Goal: Check status

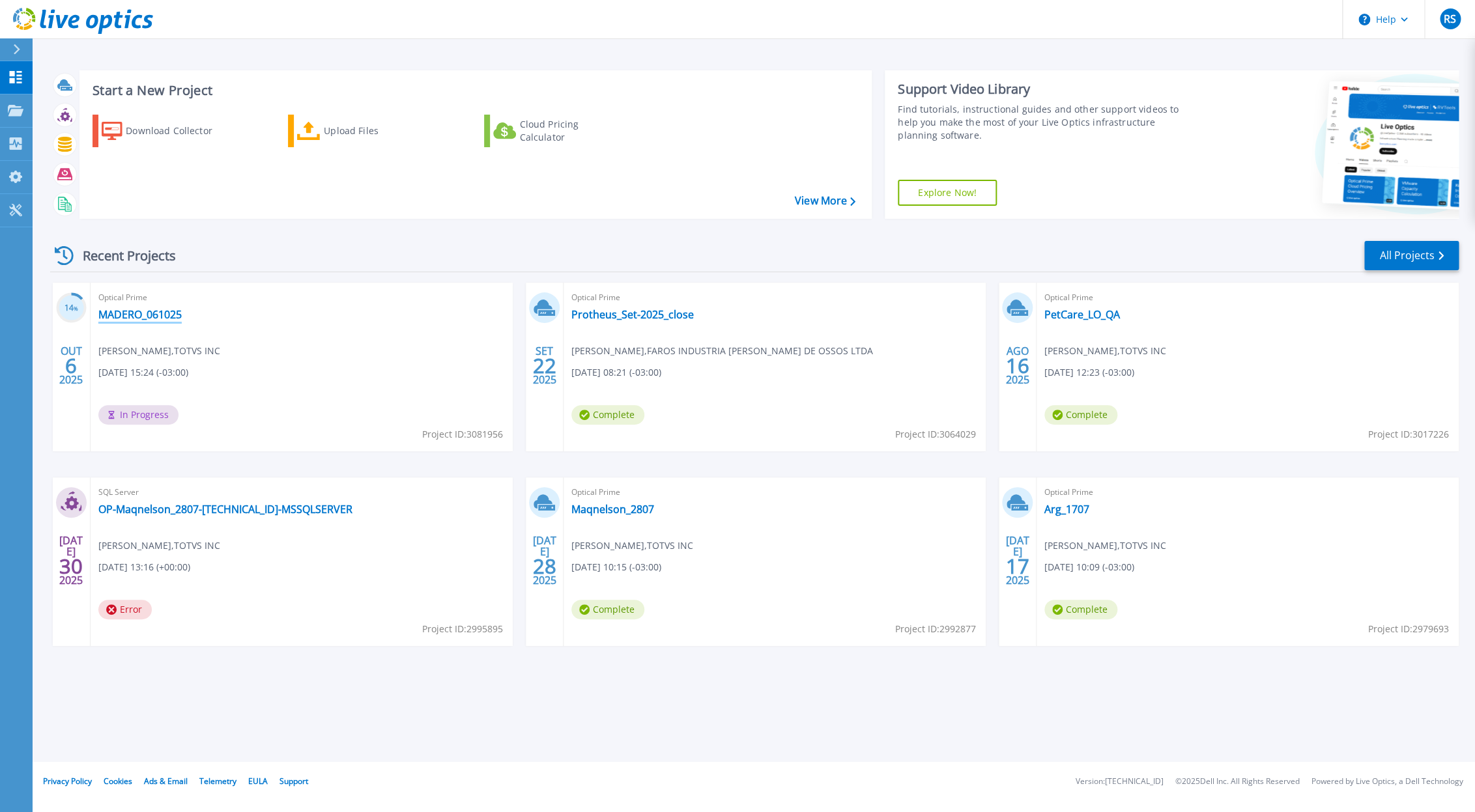
click at [142, 310] on link "MADERO_061025" at bounding box center [140, 315] width 83 height 13
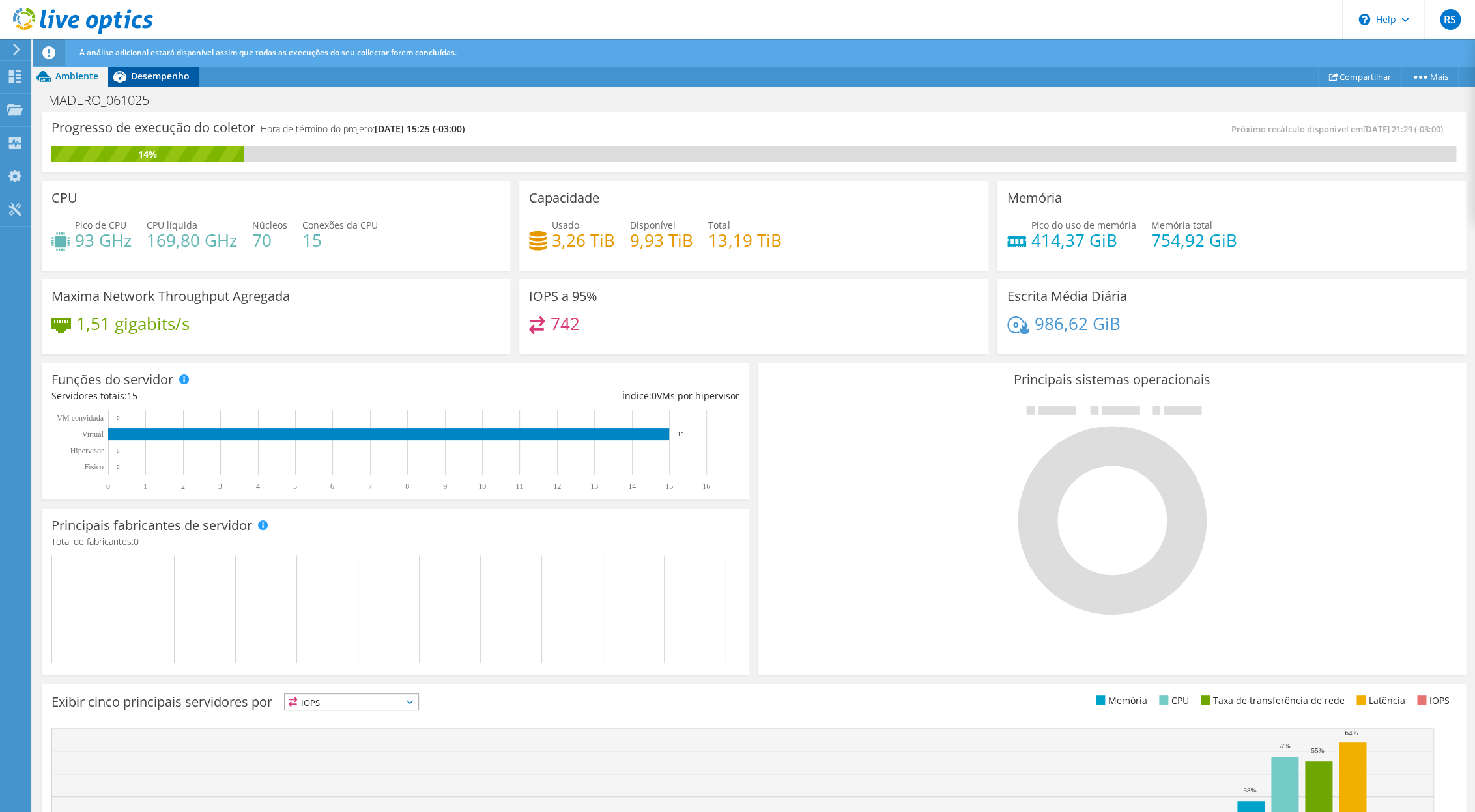
click at [138, 82] on span "Desempenho" at bounding box center [160, 75] width 58 height 12
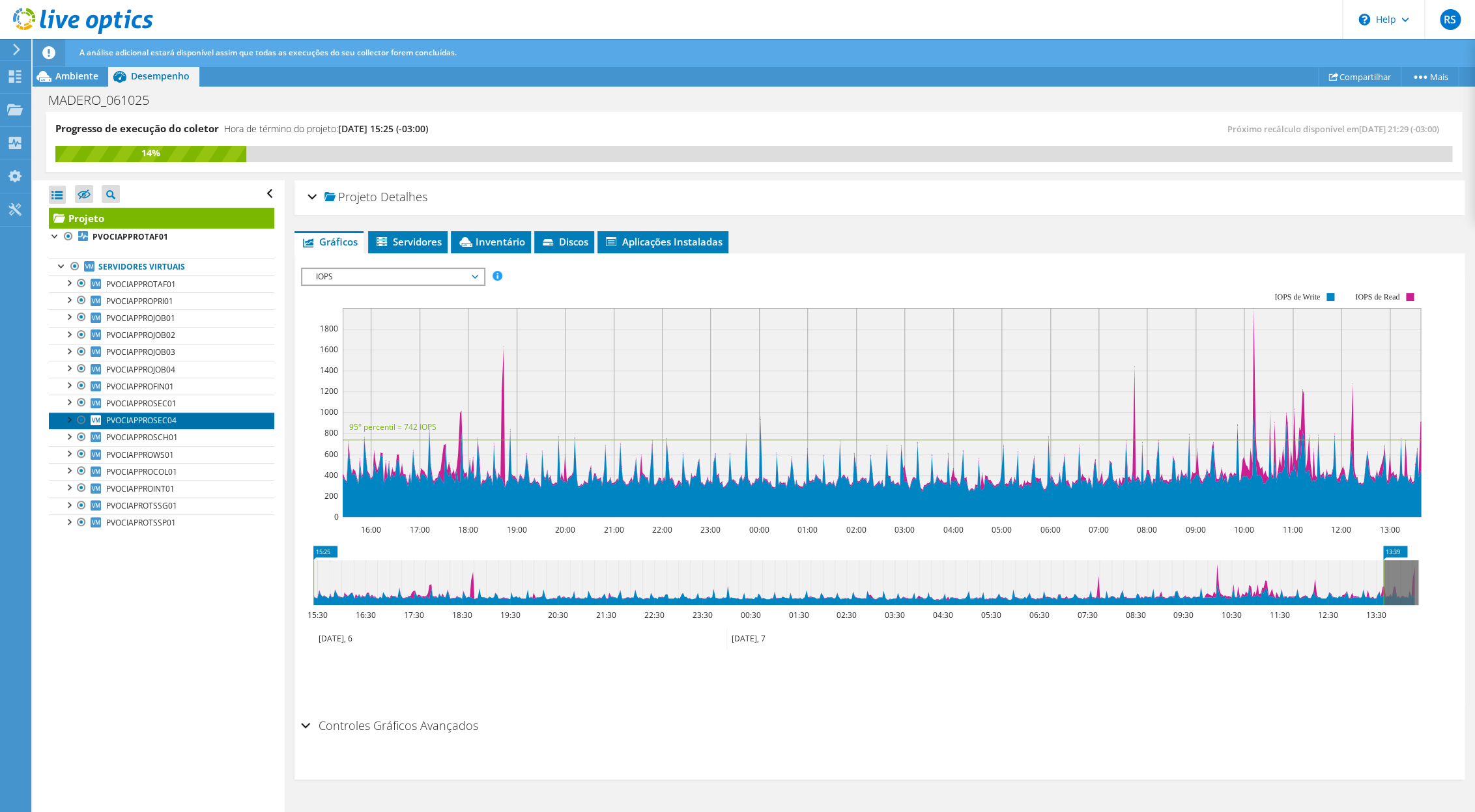
click at [169, 425] on span "PVOCIAPPROSEC04" at bounding box center [141, 420] width 70 height 11
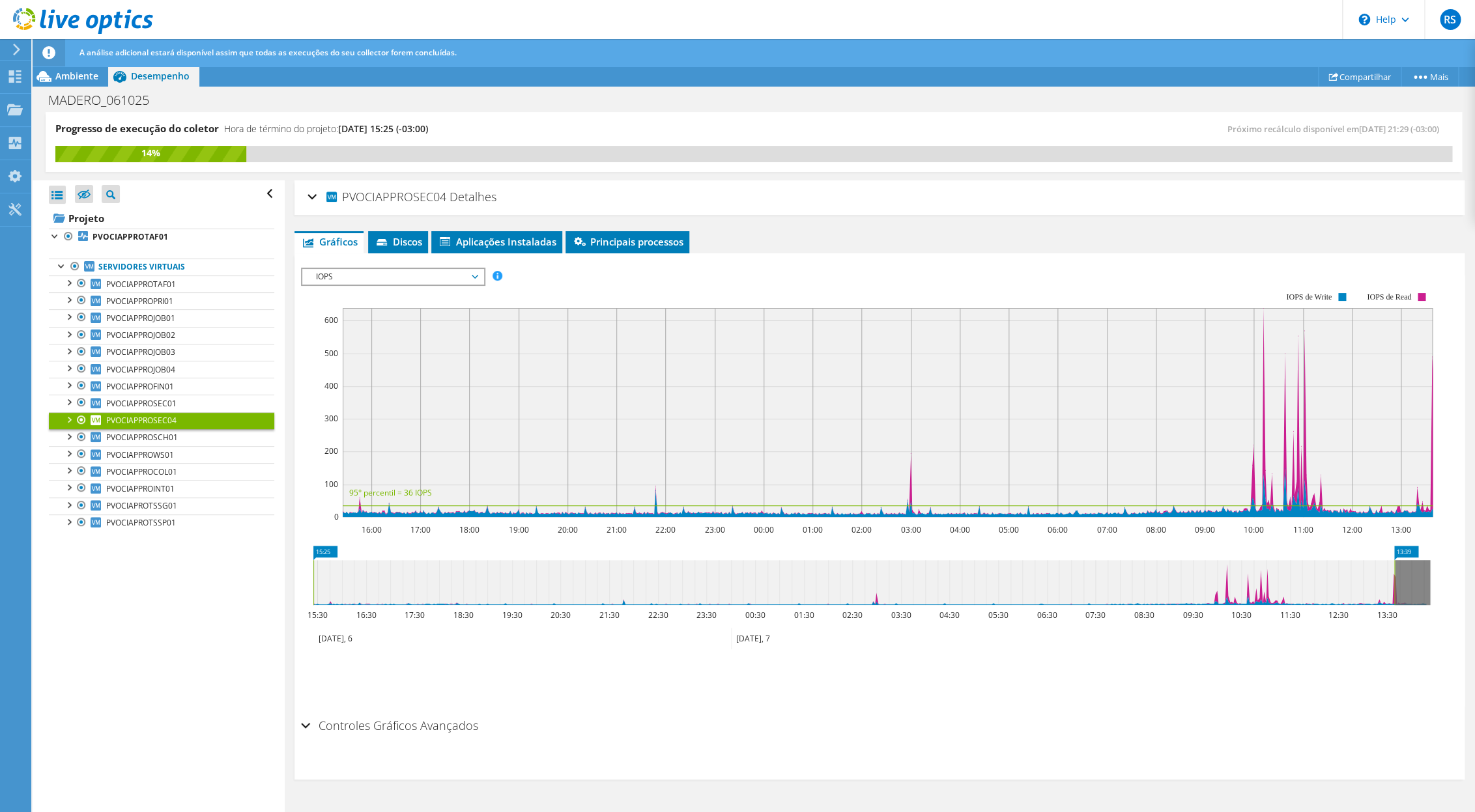
click at [66, 424] on div at bounding box center [69, 419] width 13 height 13
click at [443, 271] on span "IOPS" at bounding box center [392, 276] width 167 height 15
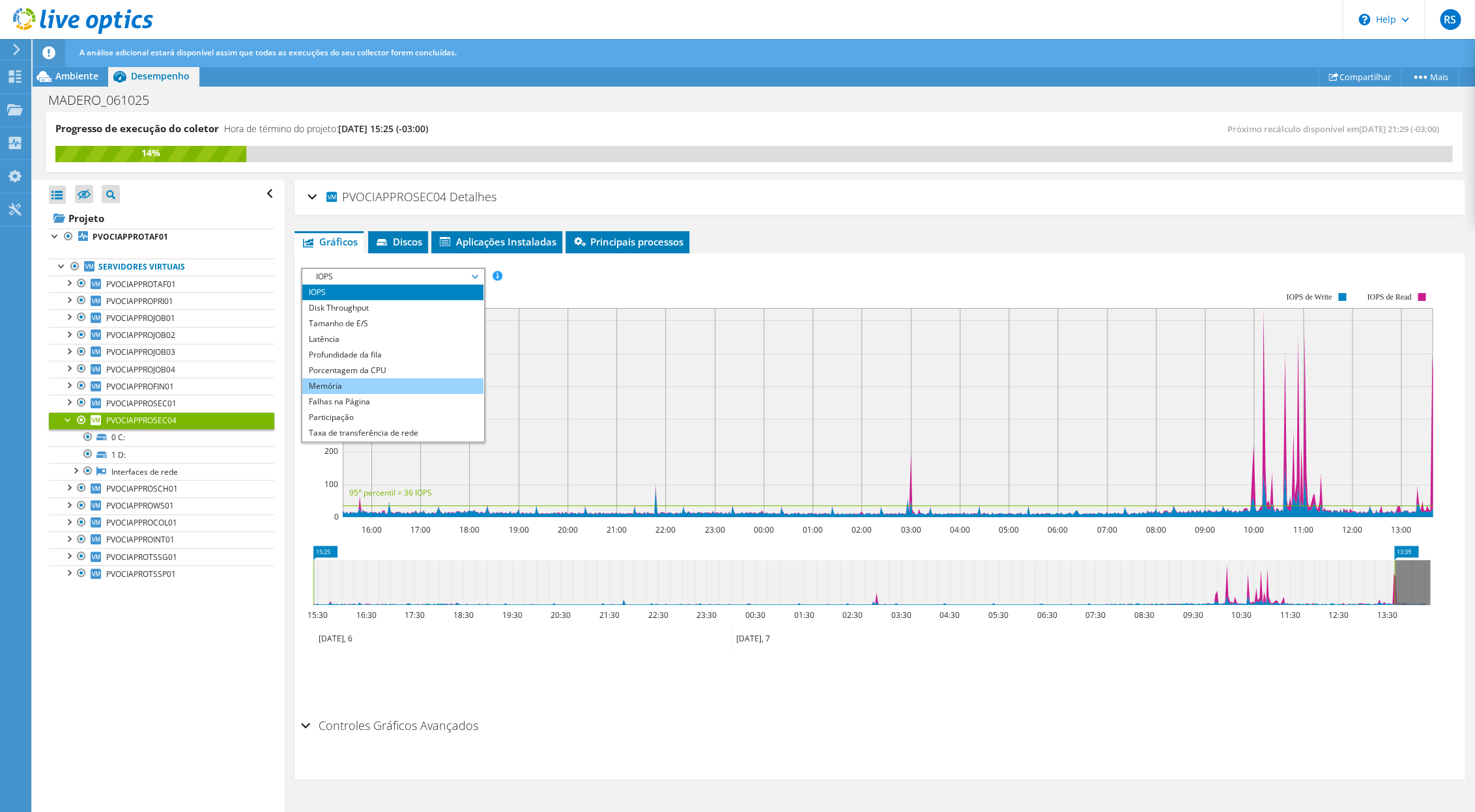
click at [340, 385] on li "Memória" at bounding box center [392, 386] width 180 height 15
